Goal: Find specific fact: Find contact information

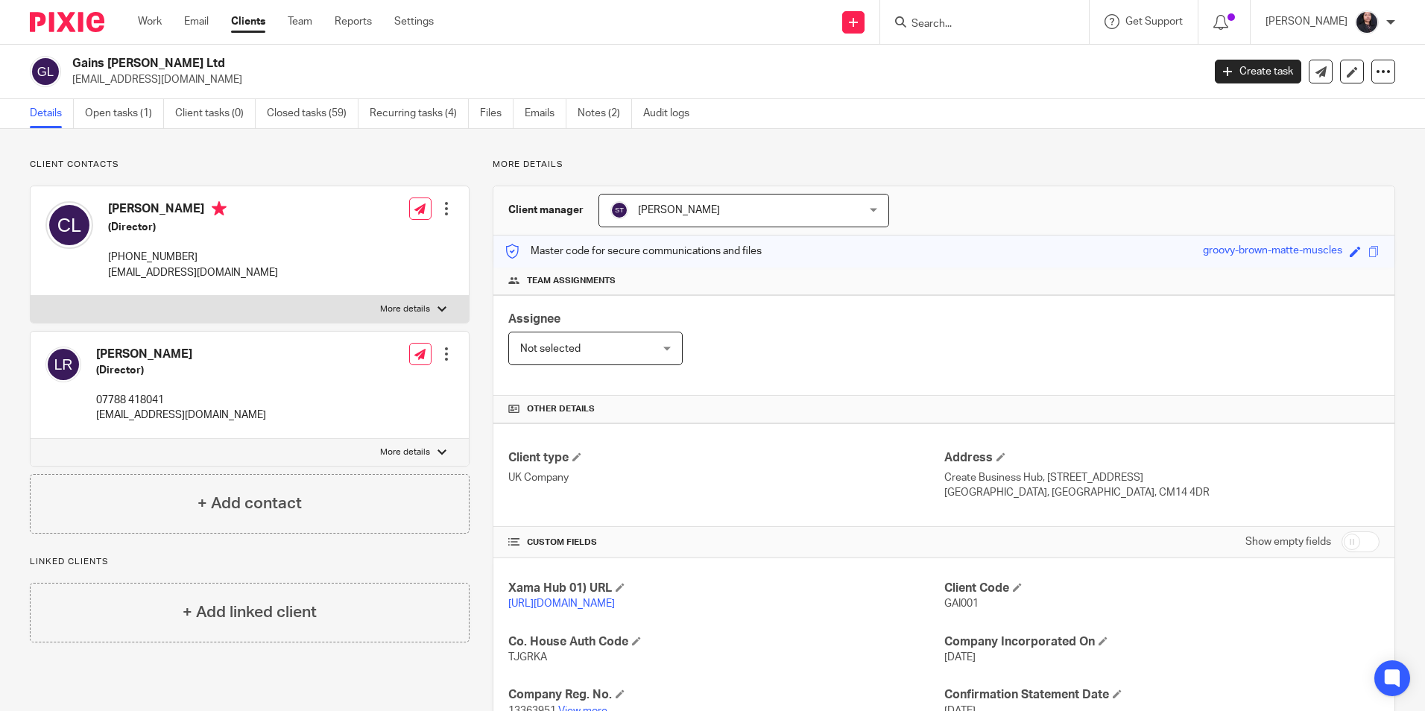
scroll to position [224, 0]
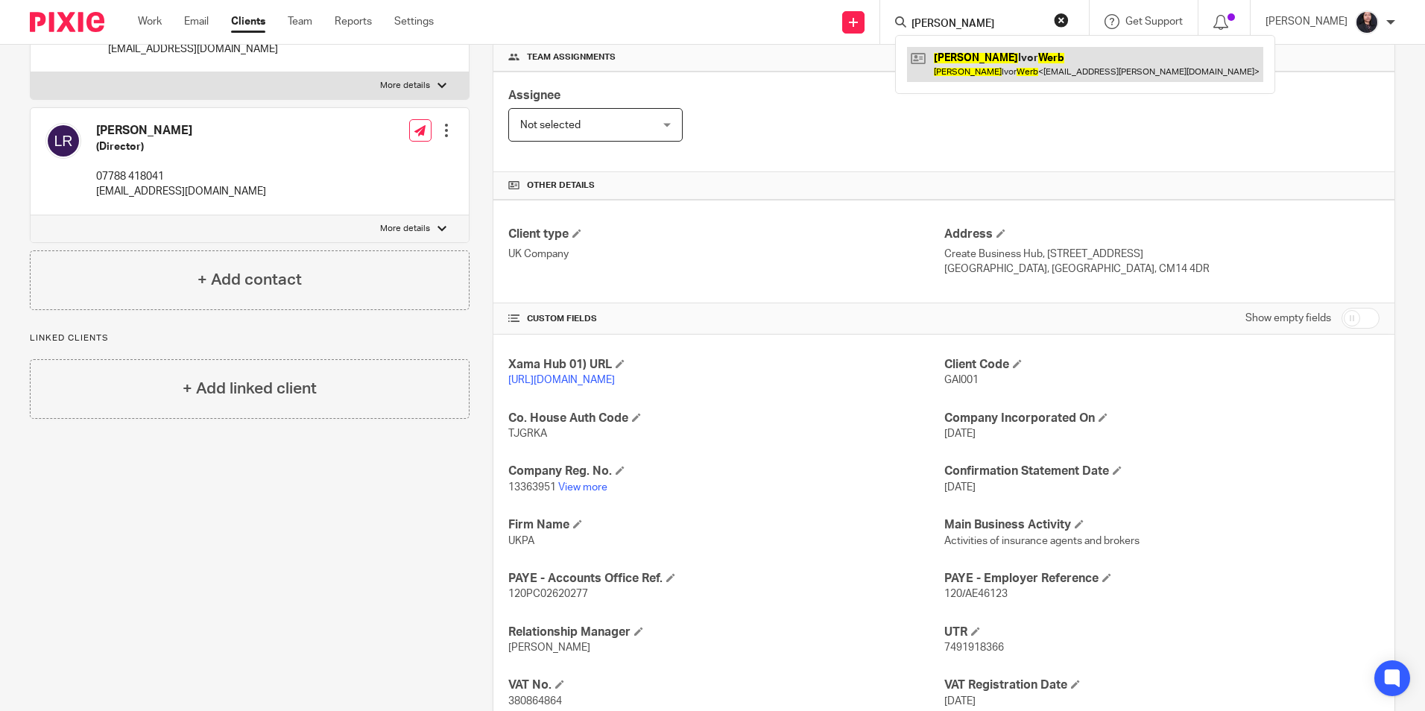
type input "[PERSON_NAME]"
click at [985, 71] on link at bounding box center [1085, 64] width 356 height 34
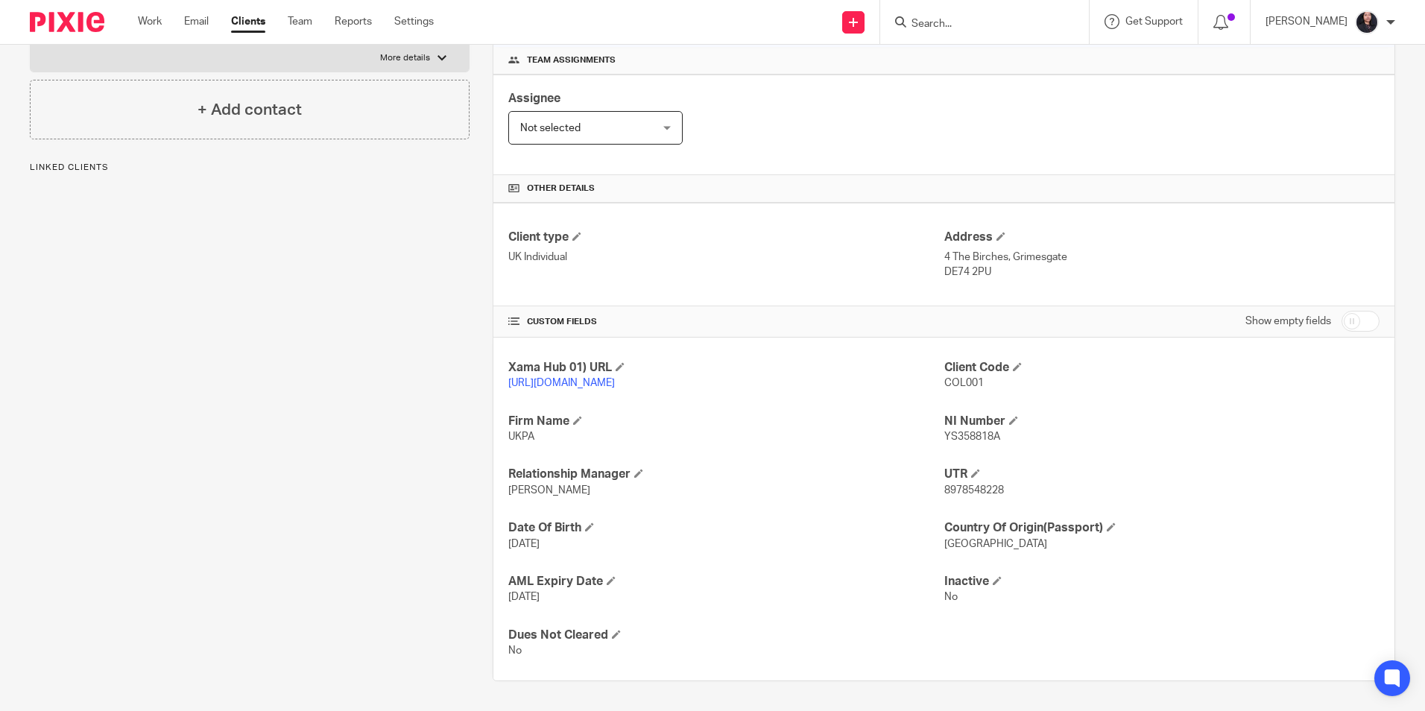
scroll to position [236, 0]
click at [972, 492] on span "8978548228" at bounding box center [974, 490] width 60 height 10
copy span "8978548228"
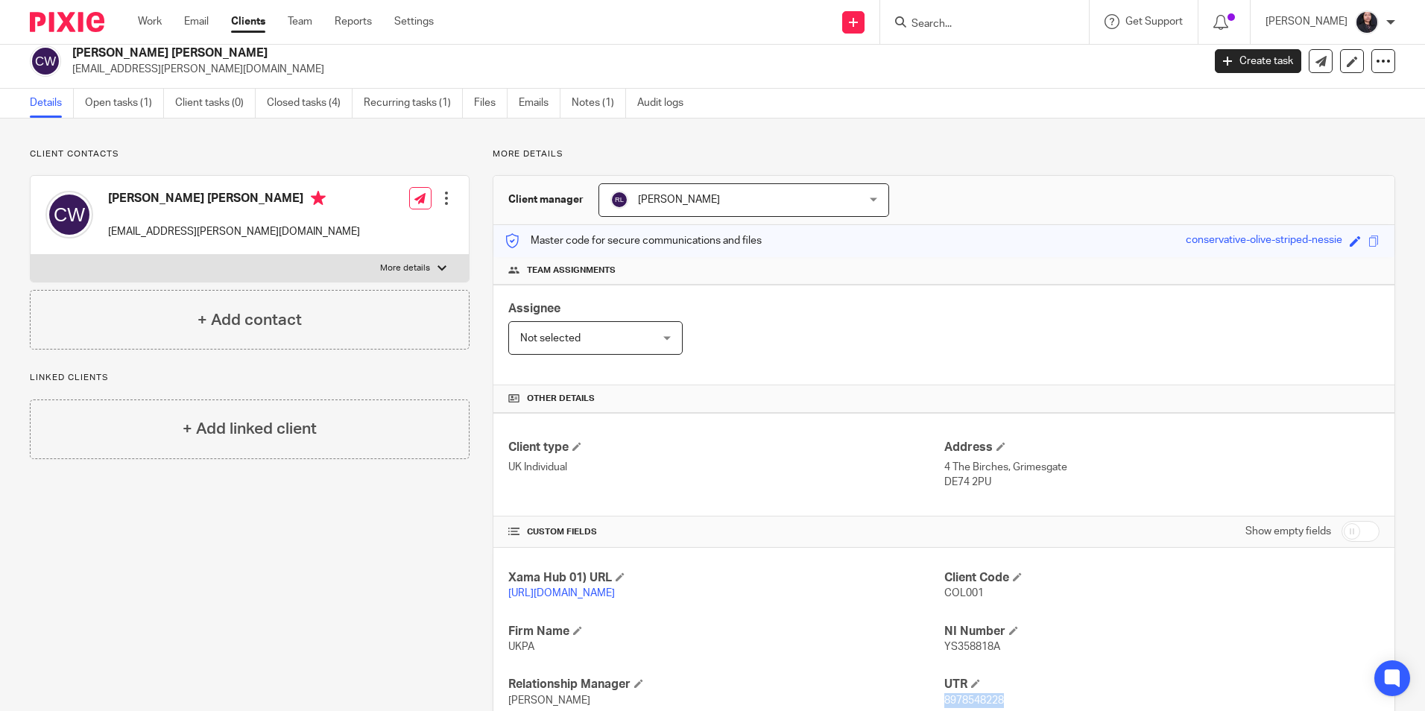
scroll to position [0, 0]
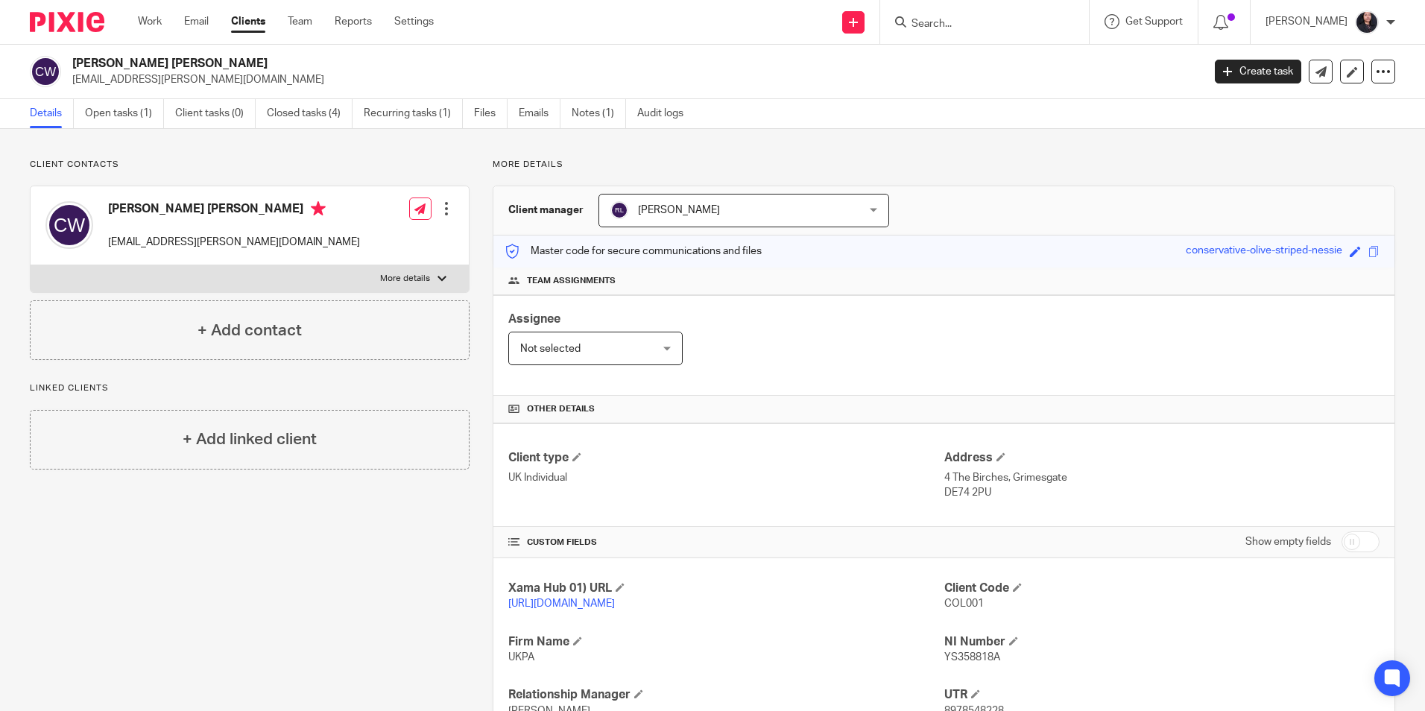
click at [990, 24] on input "Search" at bounding box center [977, 24] width 134 height 13
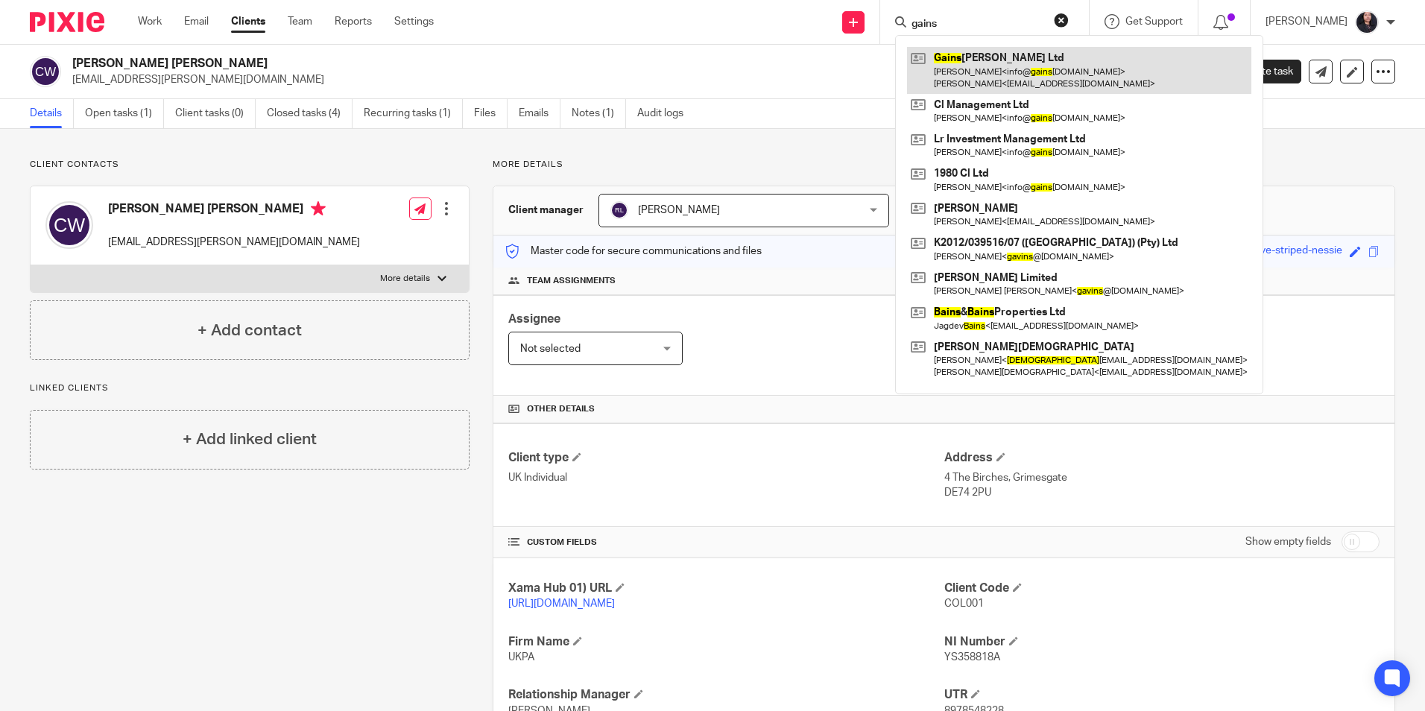
type input "gains"
click at [982, 52] on link at bounding box center [1079, 70] width 344 height 46
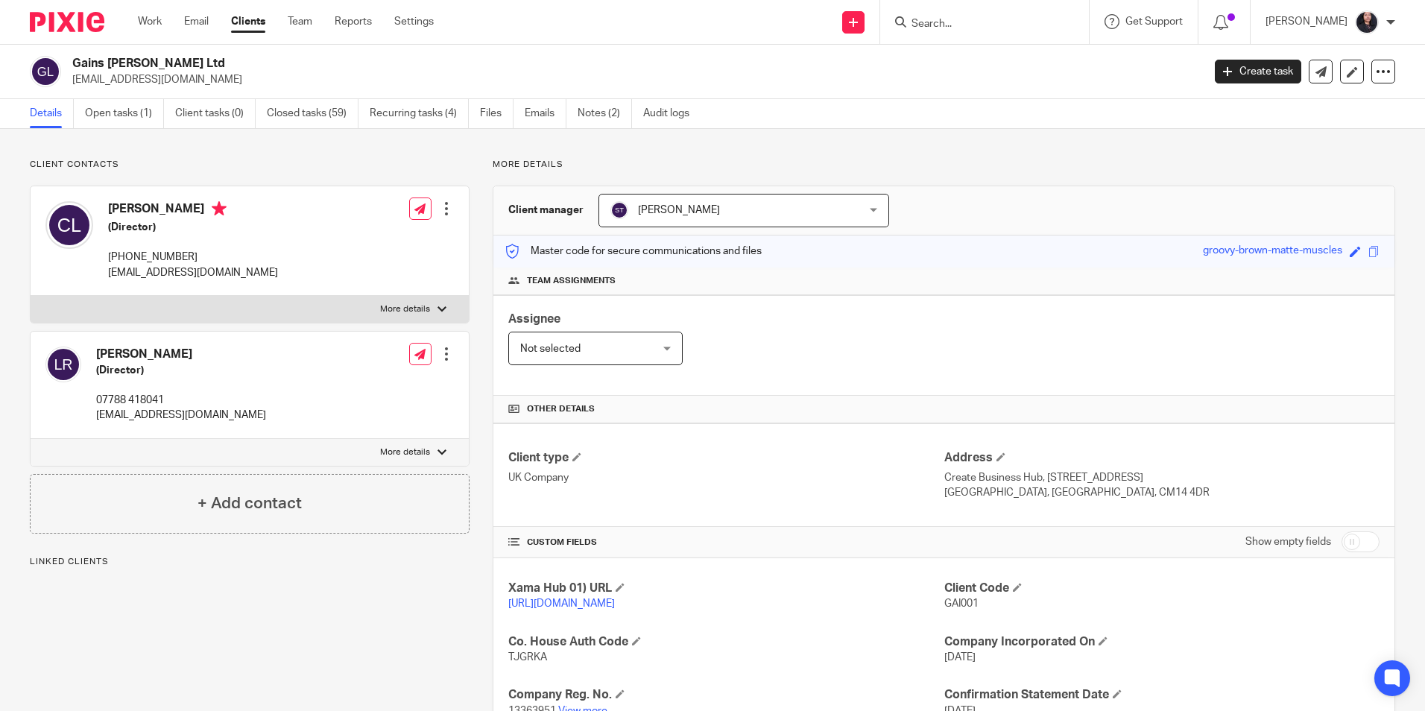
scroll to position [396, 0]
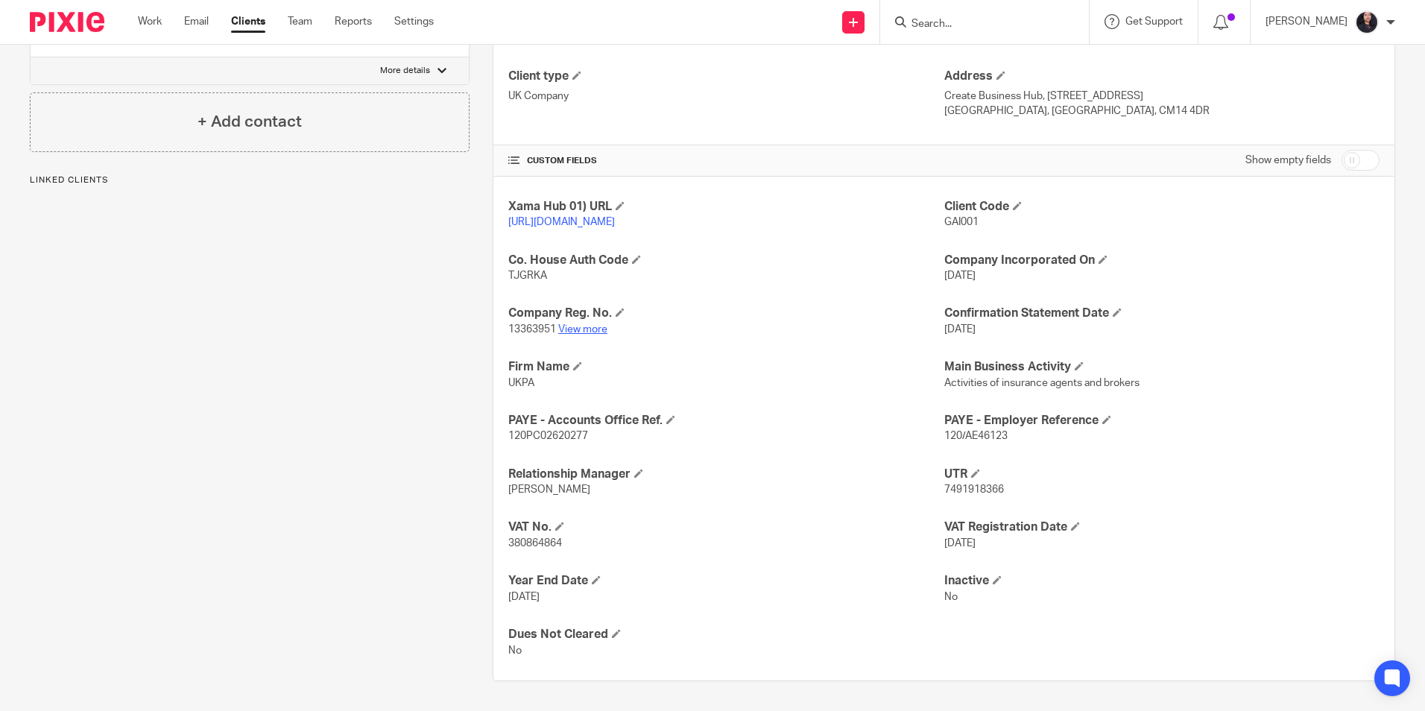
click at [583, 329] on link "View more" at bounding box center [582, 329] width 49 height 10
click at [575, 325] on link "View more" at bounding box center [582, 329] width 49 height 10
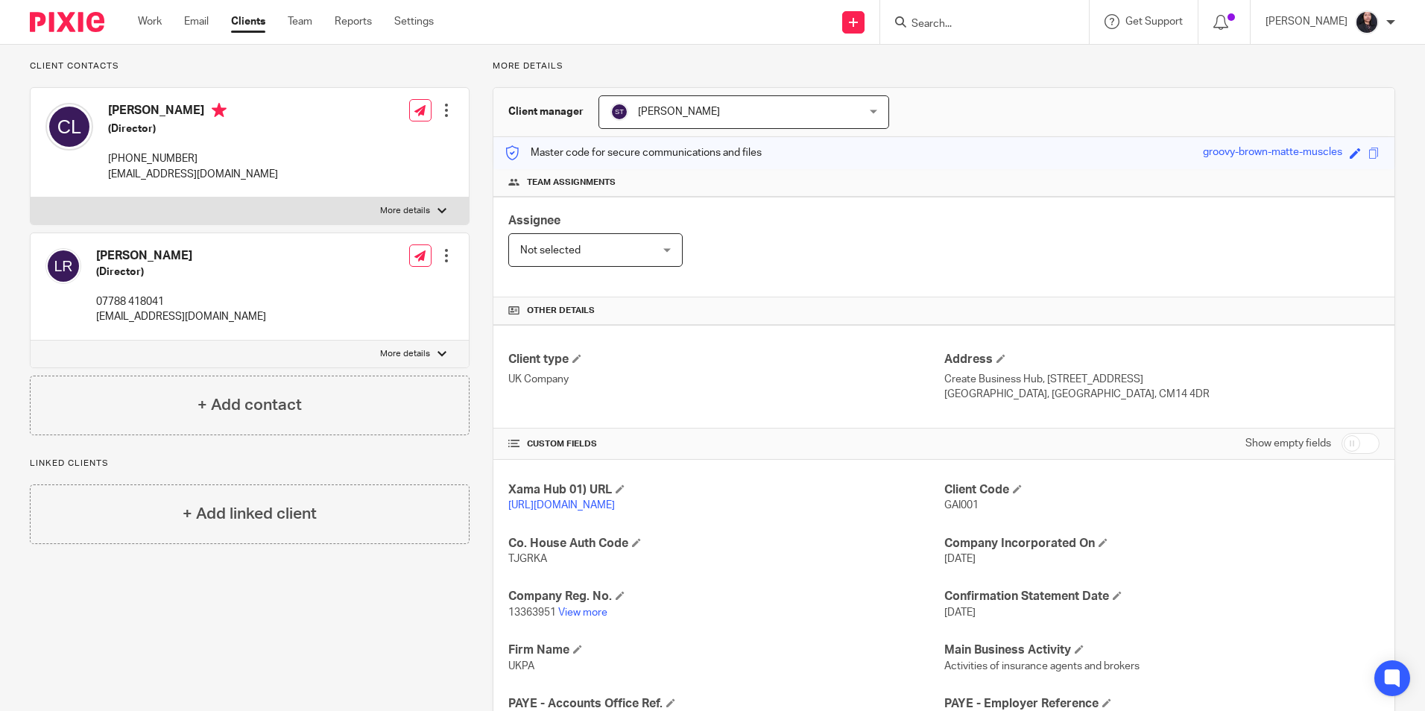
scroll to position [0, 0]
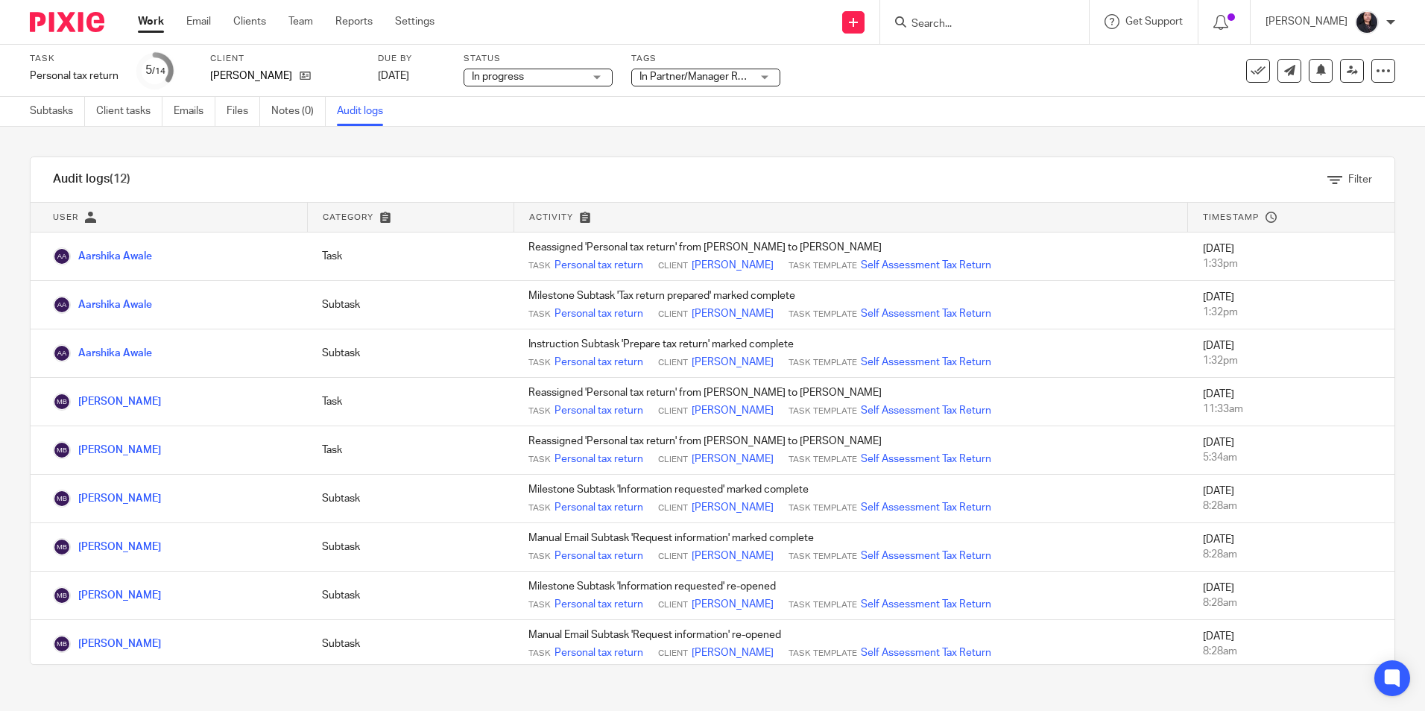
click at [70, 17] on img at bounding box center [67, 22] width 75 height 20
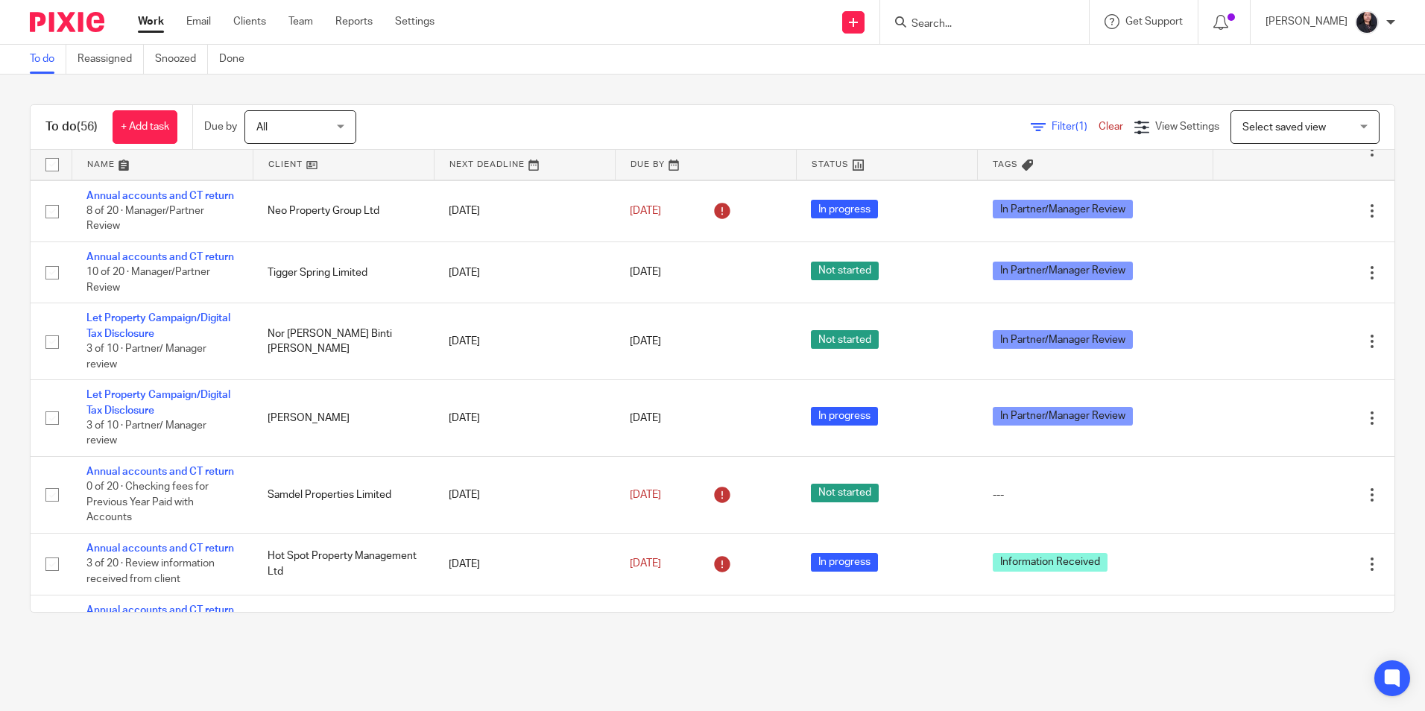
scroll to position [522, 0]
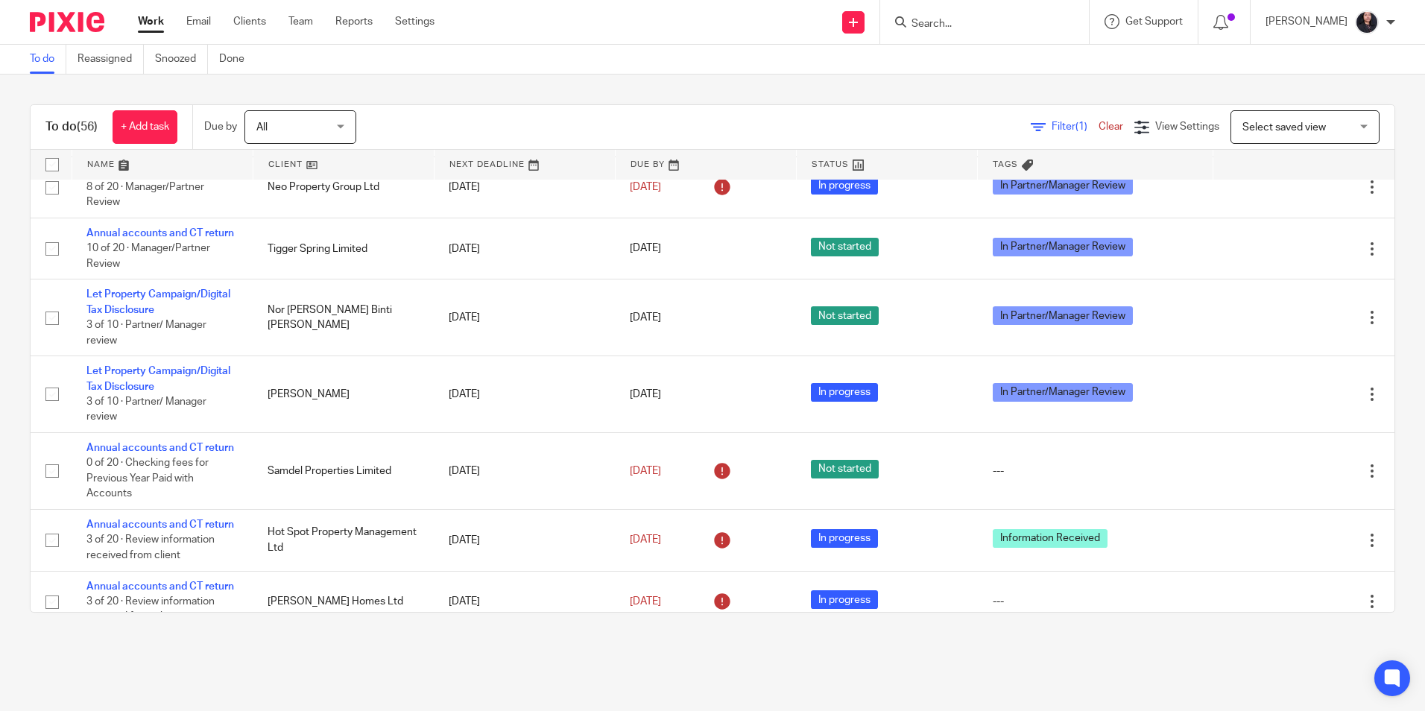
click at [932, 31] on input "Search" at bounding box center [977, 24] width 134 height 13
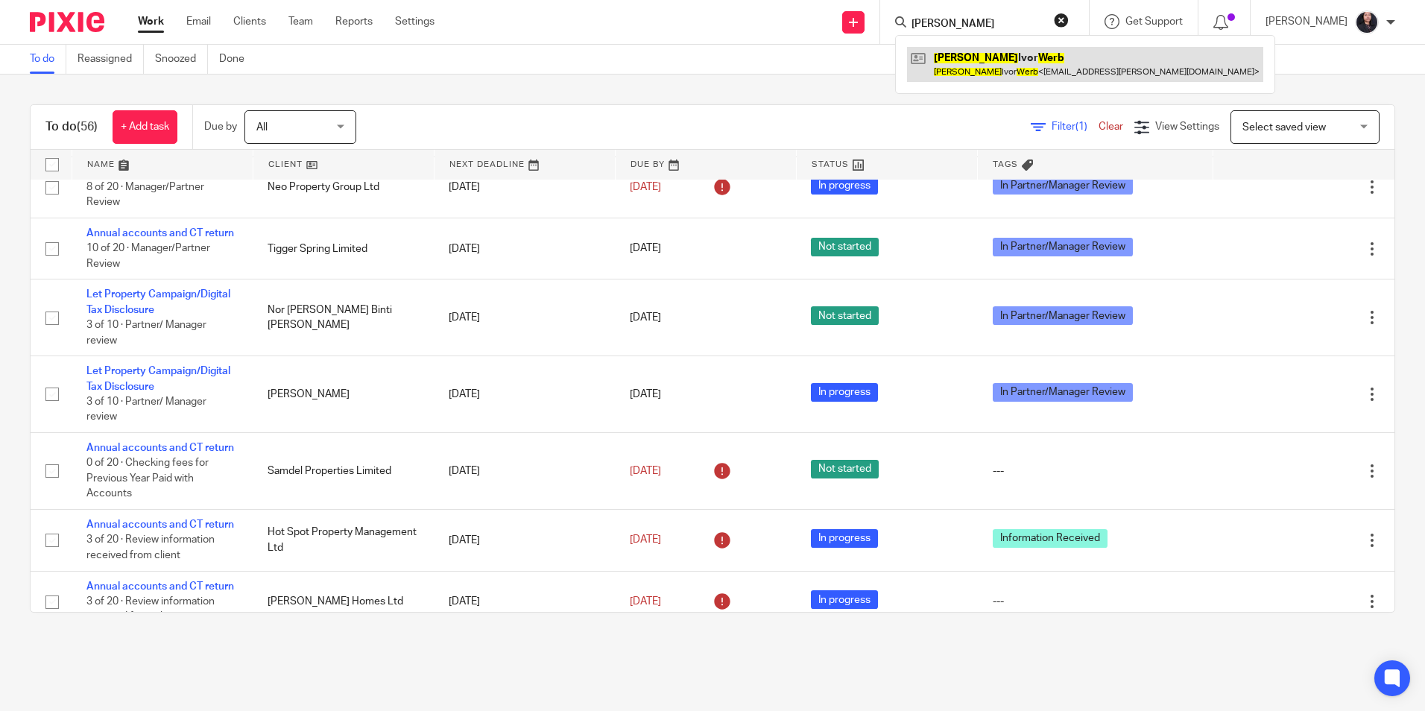
type input "COLIN WERB"
click at [983, 60] on link at bounding box center [1085, 64] width 356 height 34
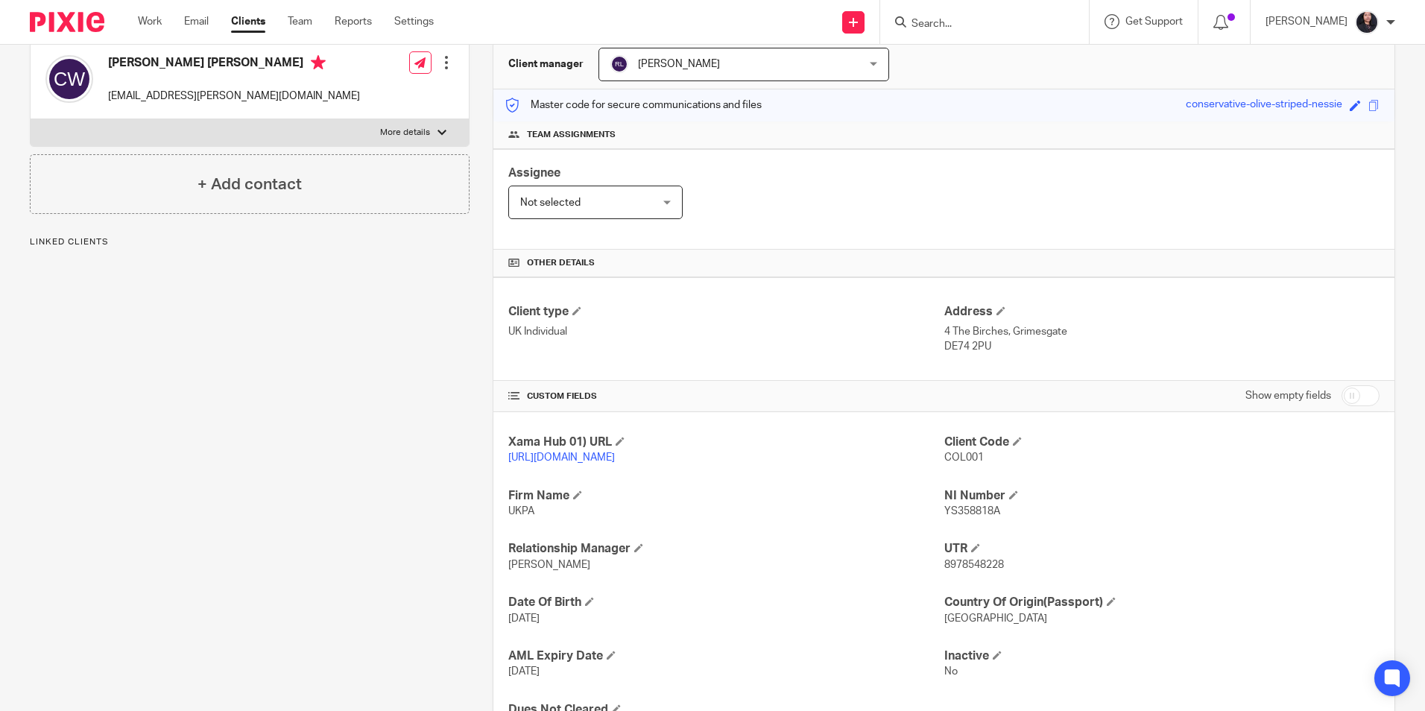
scroll to position [236, 0]
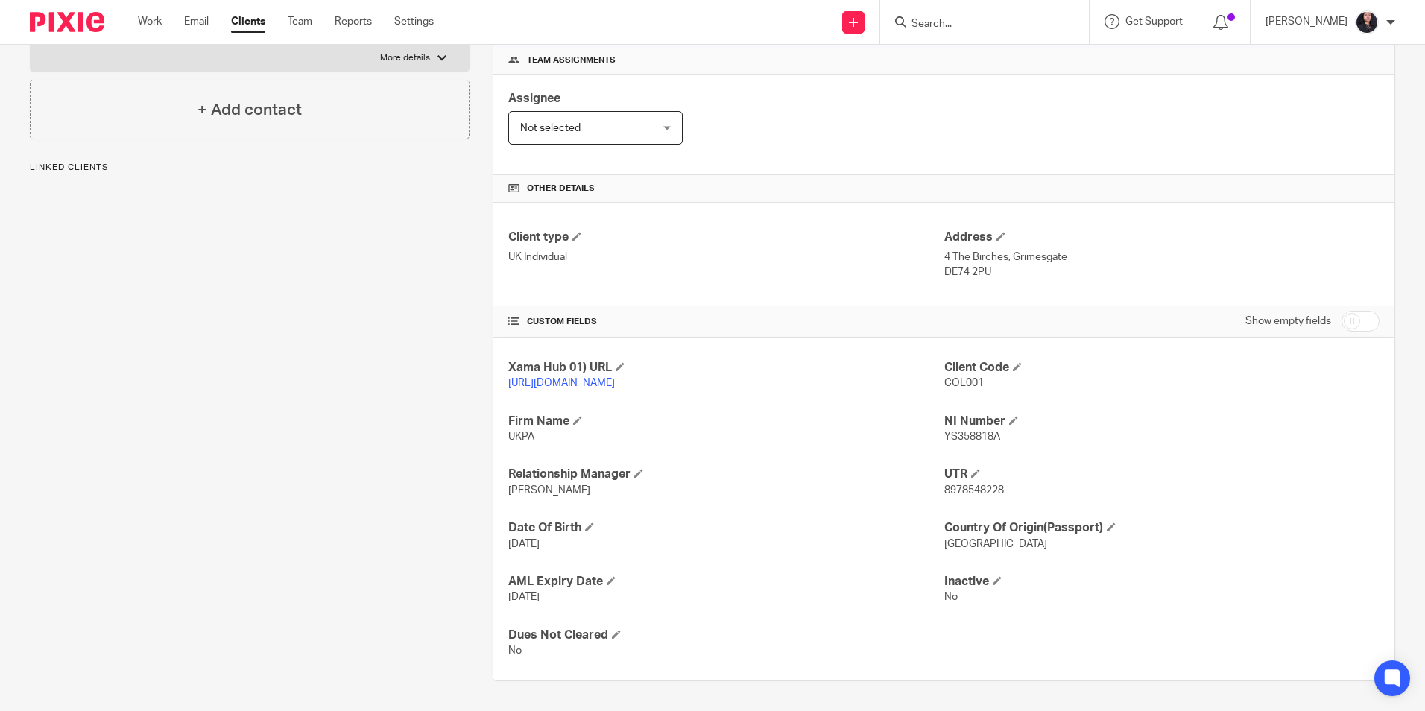
click at [975, 489] on span "8978548228" at bounding box center [974, 490] width 60 height 10
copy span "8978548228"
